Goal: Navigation & Orientation: Find specific page/section

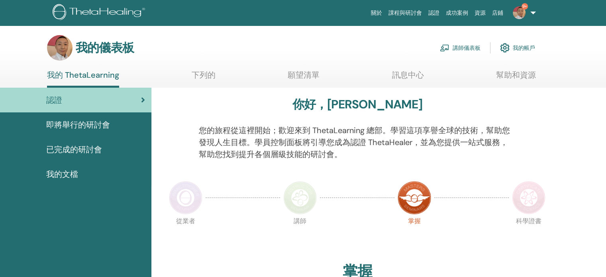
click at [464, 46] on font "講師儀表板" at bounding box center [467, 48] width 28 height 7
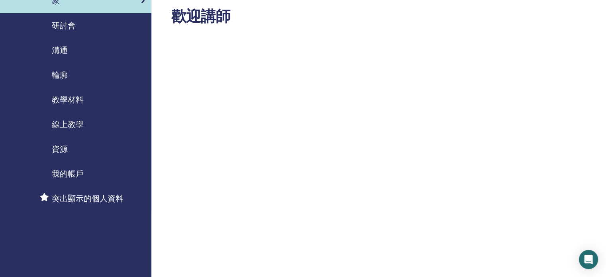
scroll to position [40, 0]
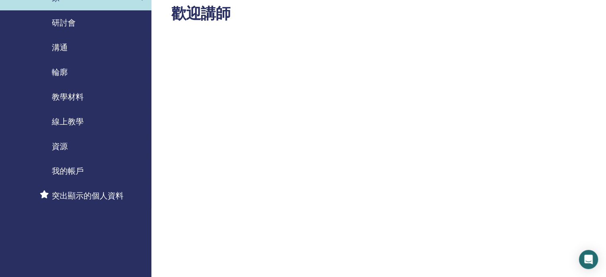
click at [61, 177] on span "我的帳戶" at bounding box center [68, 171] width 32 height 12
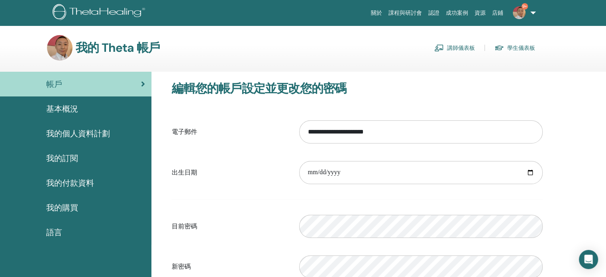
click at [82, 130] on font "我的個人資料計劃" at bounding box center [78, 133] width 64 height 10
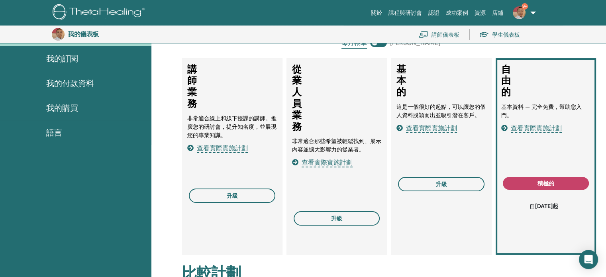
scroll to position [137, 0]
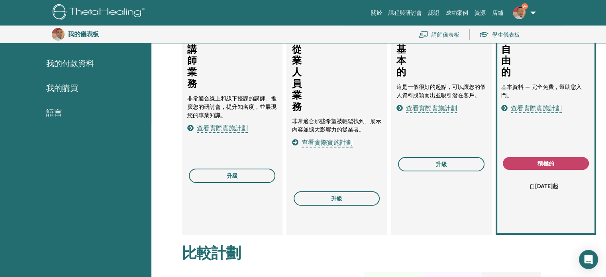
click at [233, 128] on font "查看實際實施計劃" at bounding box center [222, 128] width 51 height 8
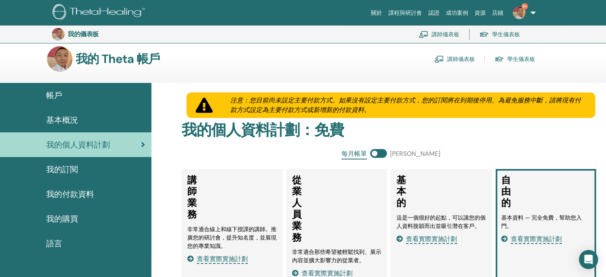
scroll to position [0, 0]
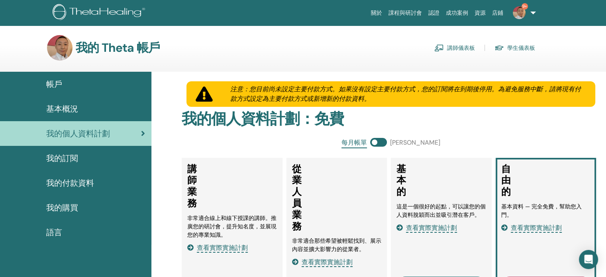
click at [72, 108] on font "基本概況" at bounding box center [62, 109] width 32 height 10
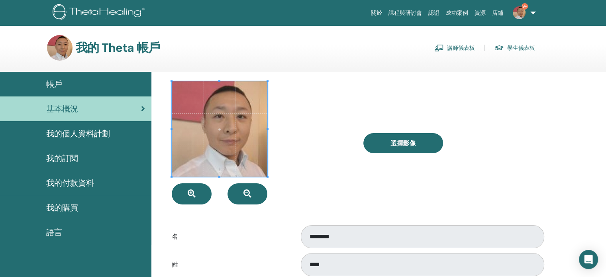
click at [458, 46] on font "講師儀表板" at bounding box center [461, 48] width 28 height 7
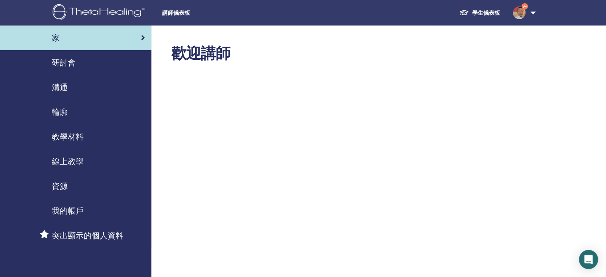
click at [72, 209] on font "我的帳戶" at bounding box center [68, 211] width 32 height 10
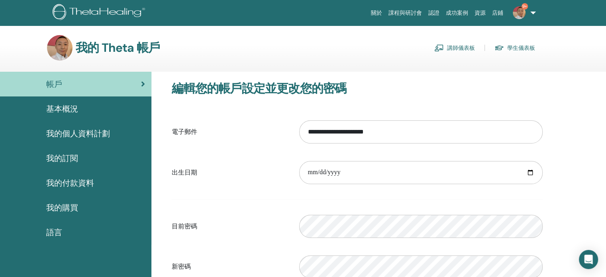
click at [432, 11] on font "認證" at bounding box center [433, 13] width 11 height 6
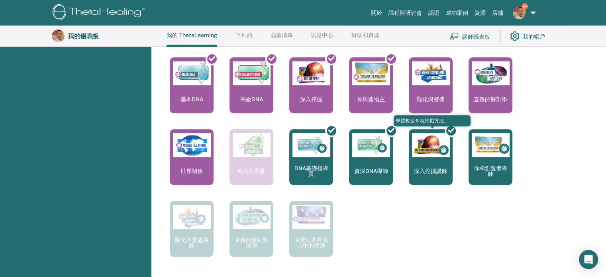
scroll to position [300, 0]
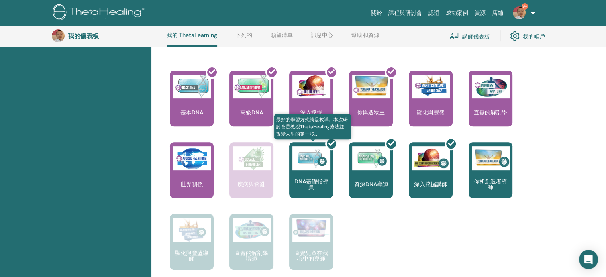
click at [313, 178] on div at bounding box center [316, 173] width 44 height 72
